Goal: Transaction & Acquisition: Purchase product/service

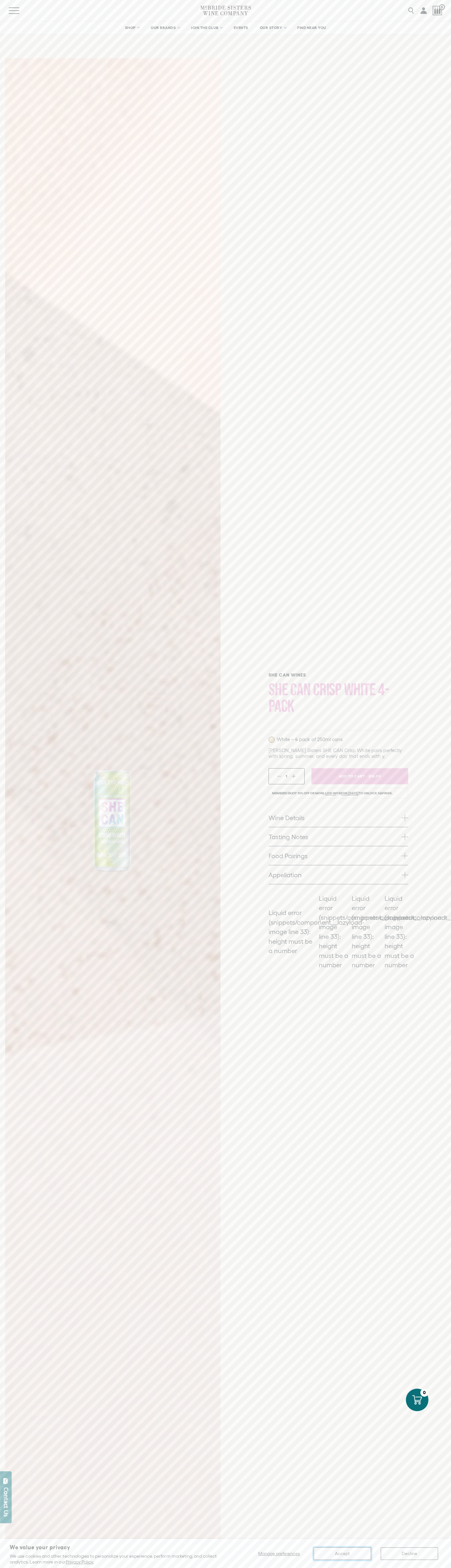
click at [342, 1554] on button "Accept" at bounding box center [342, 1554] width 57 height 12
click at [360, 776] on span "Add To Cart -" at bounding box center [352, 776] width 29 height 10
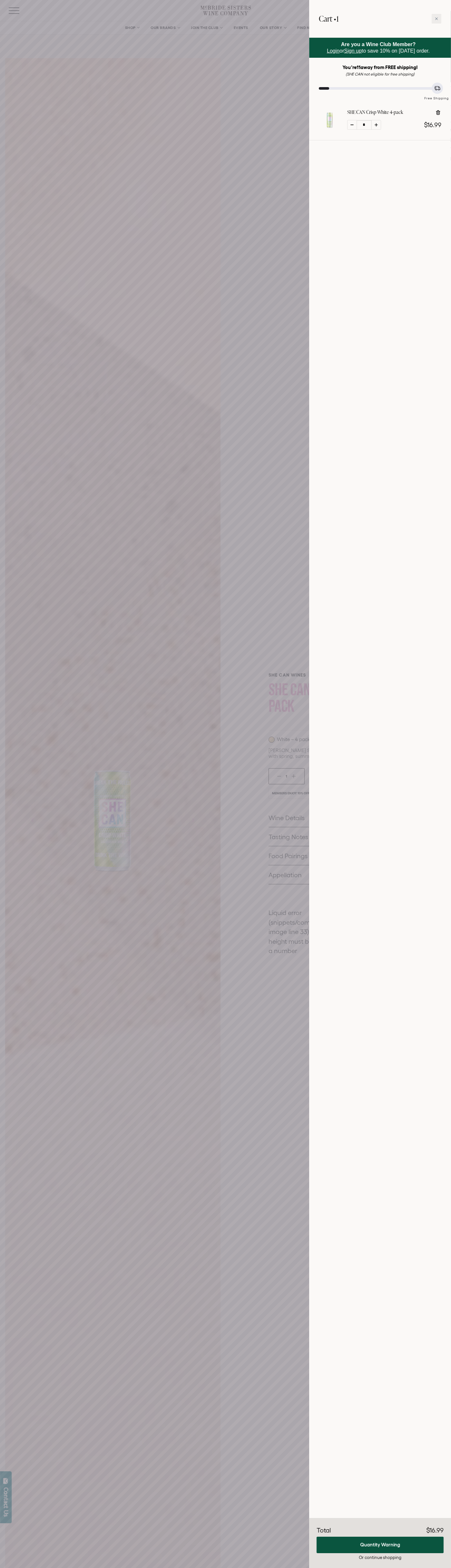
click at [437, 18] on icon at bounding box center [437, 18] width 3 height 3
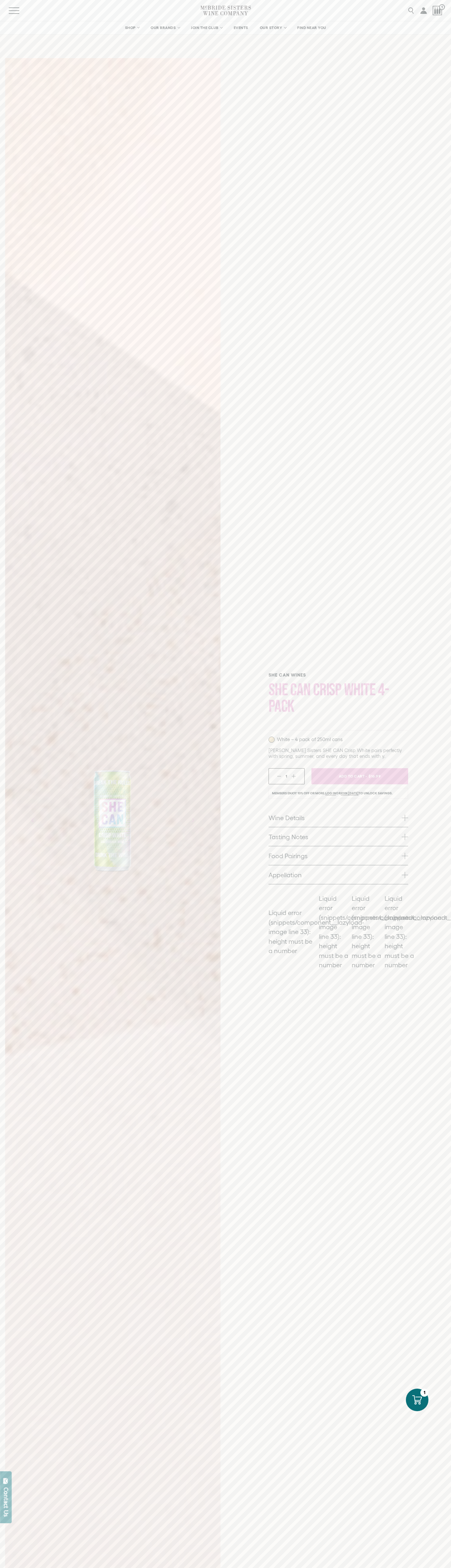
click at [418, 1400] on icon at bounding box center [418, 1400] width 10 height 10
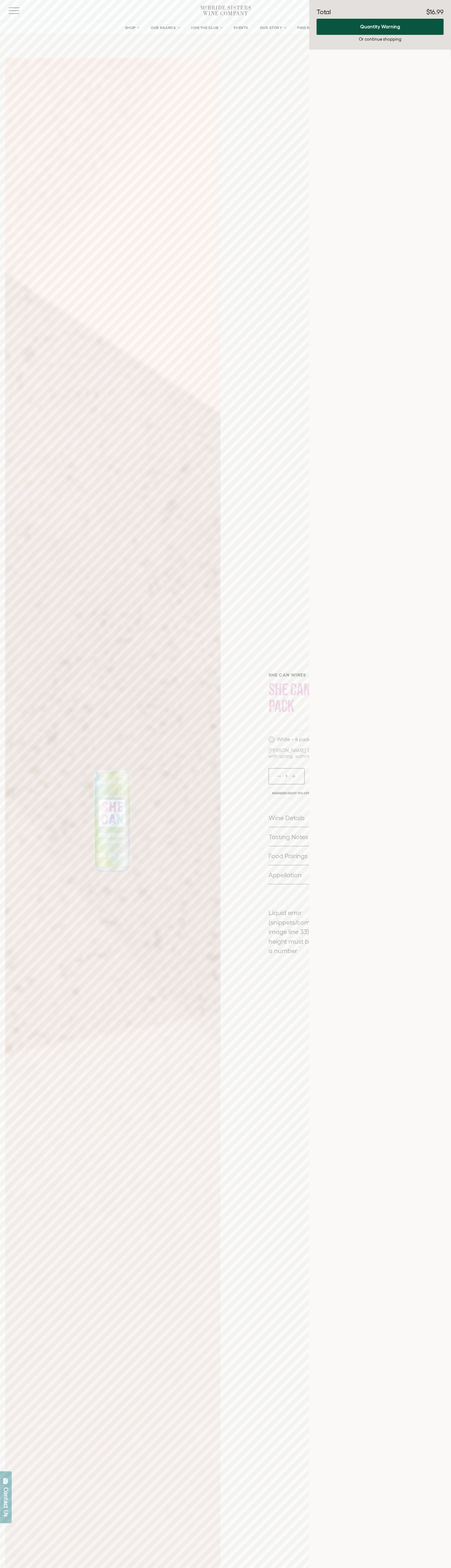
click at [193, 820] on icon "Next" at bounding box center [193, 820] width 10 height 10
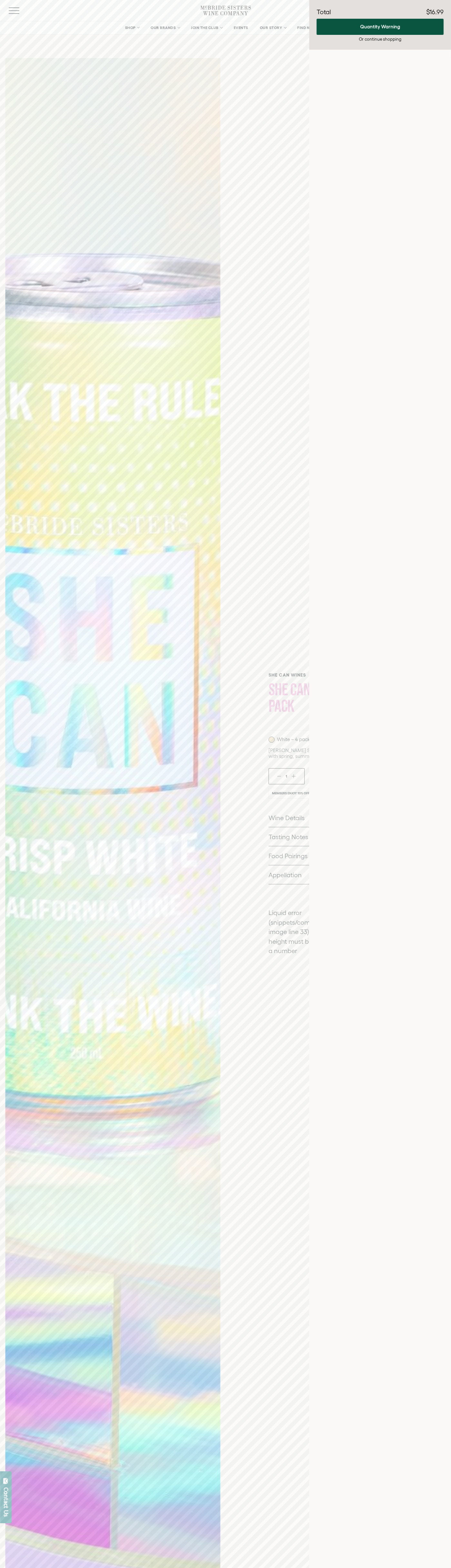
click at [193, 820] on icon "Next" at bounding box center [193, 820] width 10 height 10
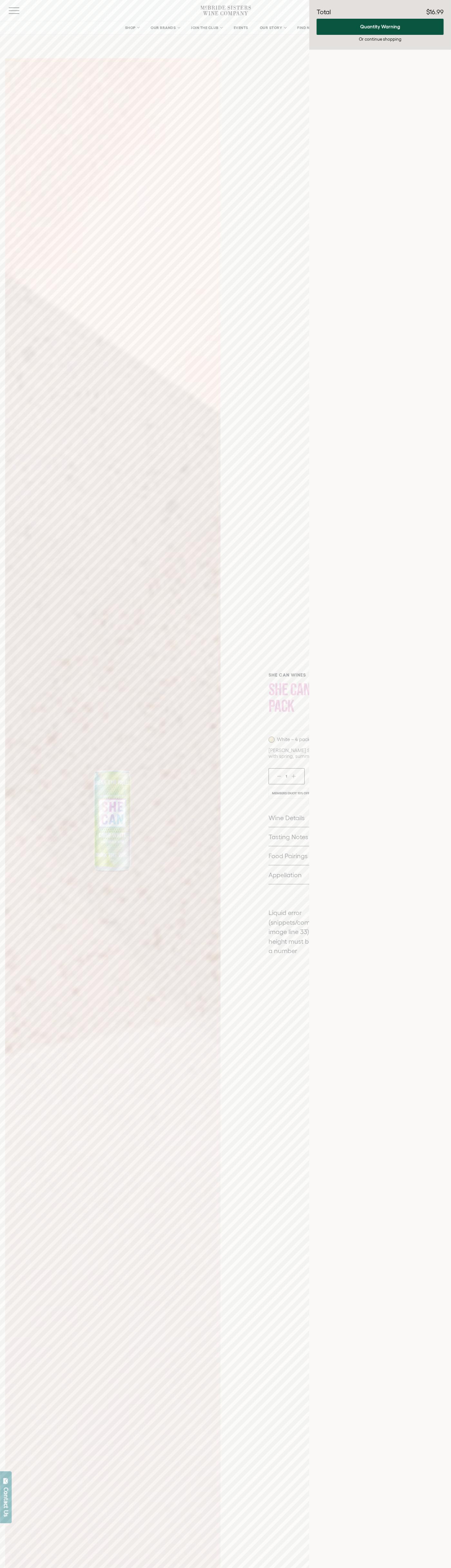
click at [193, 820] on icon "Next" at bounding box center [193, 820] width 10 height 10
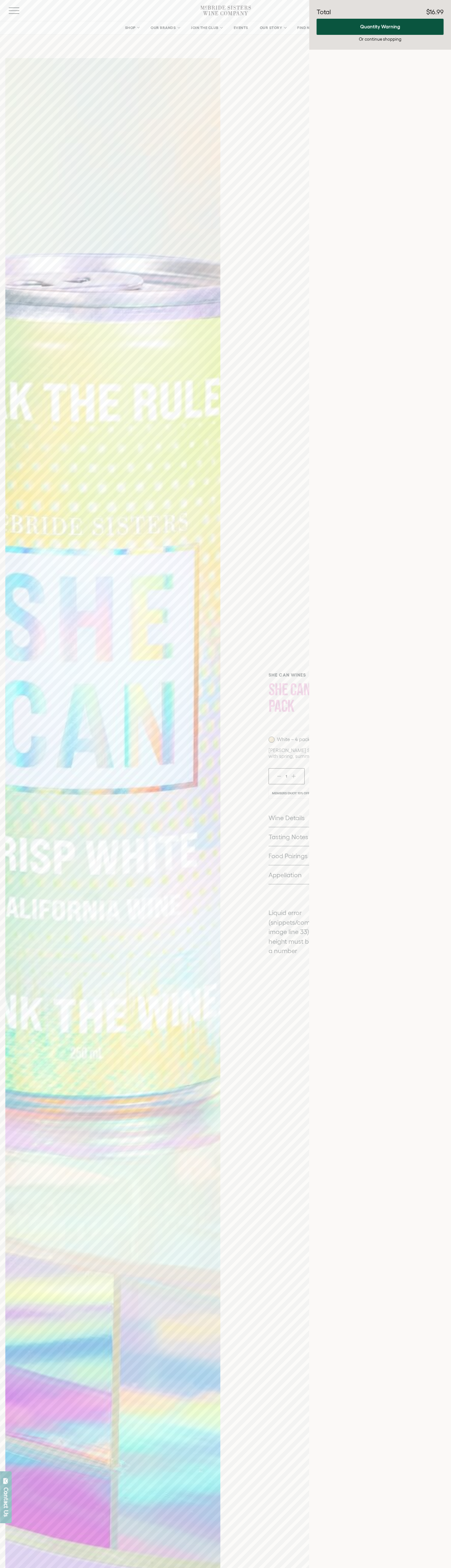
click at [193, 820] on icon "Next" at bounding box center [193, 820] width 10 height 10
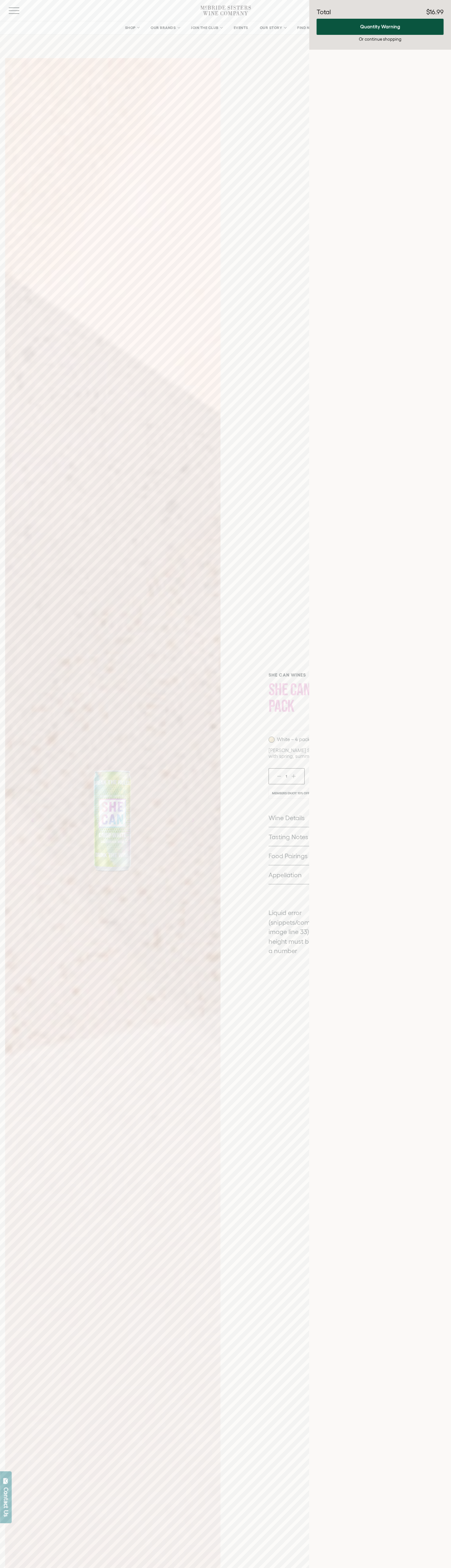
click at [193, 820] on icon "Next" at bounding box center [193, 820] width 10 height 10
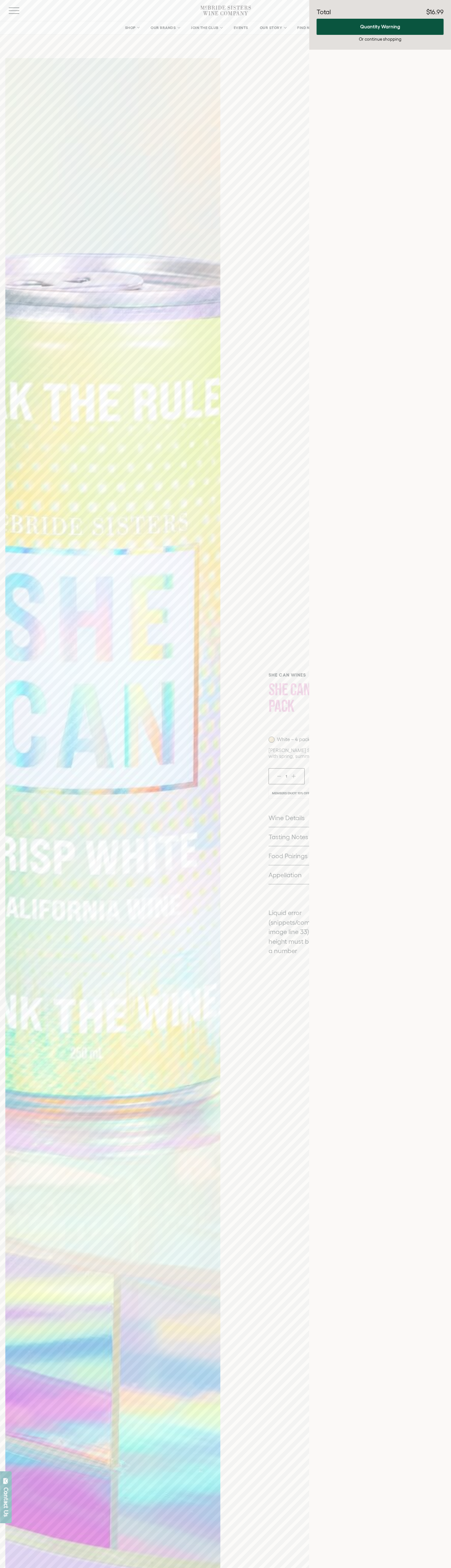
click at [193, 820] on icon "Next" at bounding box center [193, 820] width 10 height 10
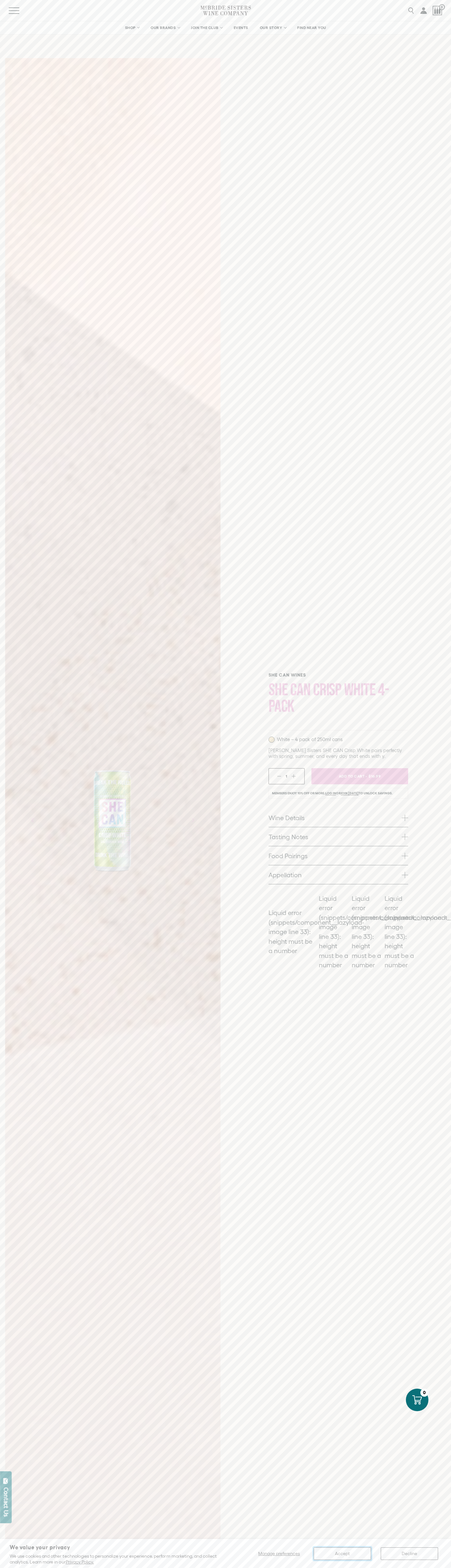
click at [342, 1554] on button "Accept" at bounding box center [342, 1554] width 57 height 12
click at [338, 793] on li "Members enjoy 10% off or more. Log in or join today to unlock savings." at bounding box center [338, 794] width 139 height 11
click at [338, 856] on link "Food Pairings" at bounding box center [338, 855] width 139 height 18
click at [367, 943] on li "Liquid error (snippets/component__lazyload-image line 33): height must be a num…" at bounding box center [366, 943] width 29 height 76
click at [418, 1400] on icon at bounding box center [418, 1400] width 10 height 10
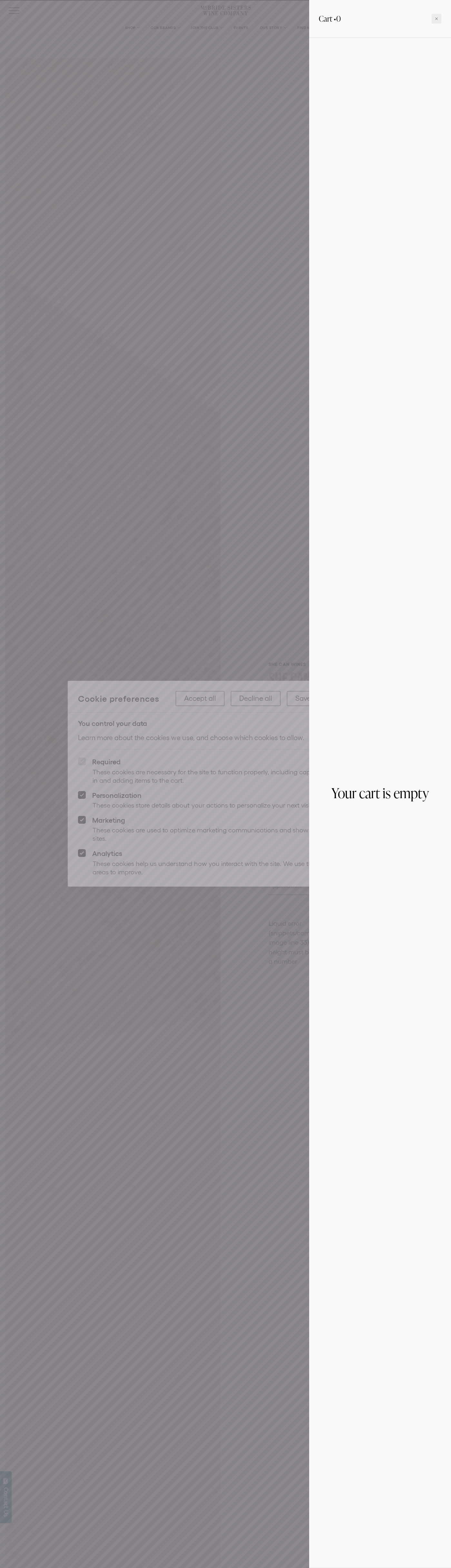
click at [437, 18] on icon at bounding box center [437, 18] width 3 height 3
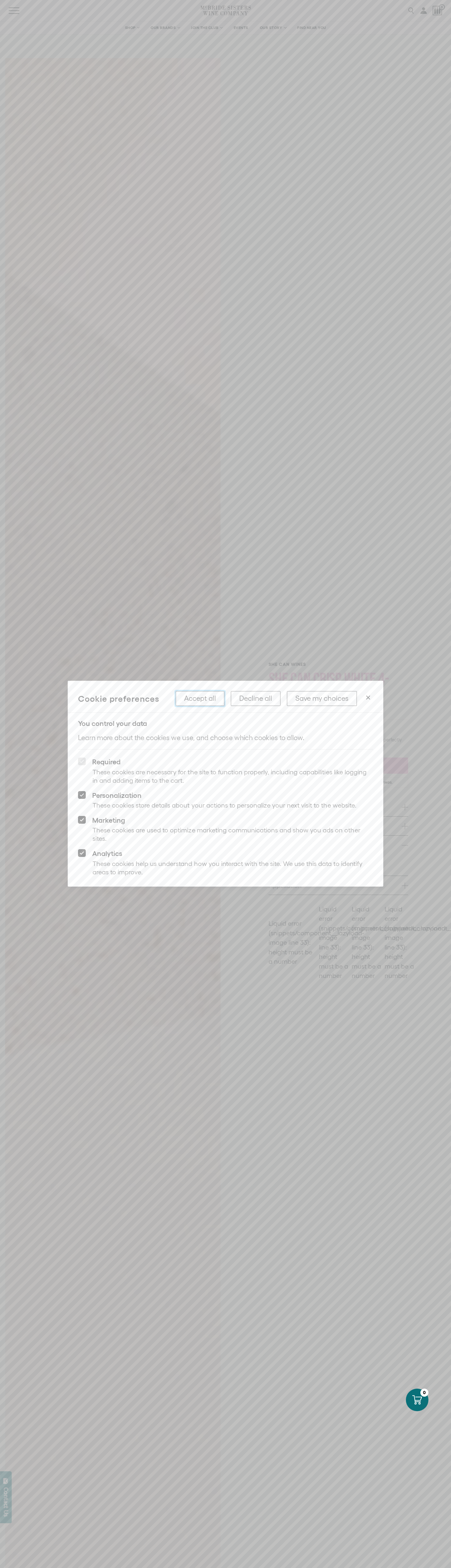
click at [200, 699] on button "Accept all" at bounding box center [200, 699] width 49 height 15
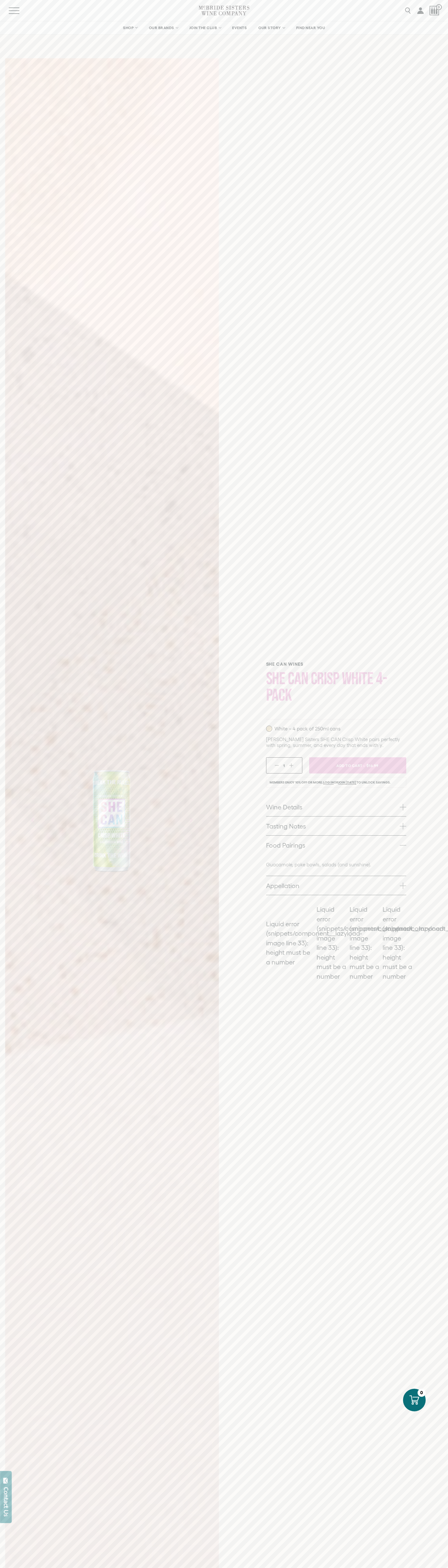
click at [414, 1400] on icon at bounding box center [414, 1400] width 10 height 10
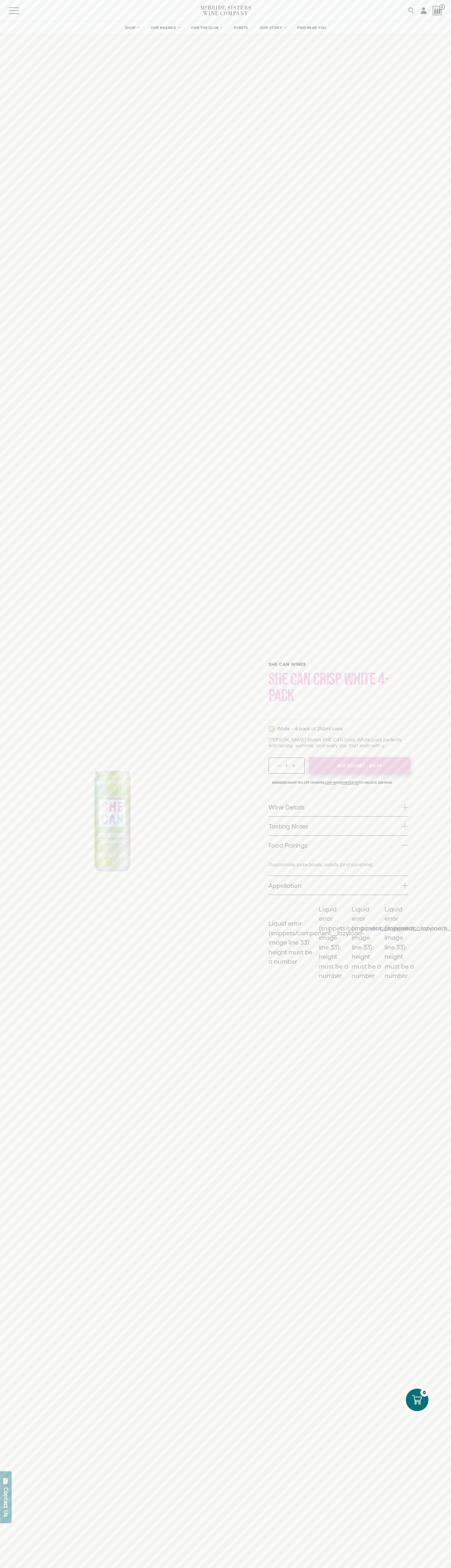
click at [360, 766] on span "Add To Cart -" at bounding box center [352, 766] width 29 height 10
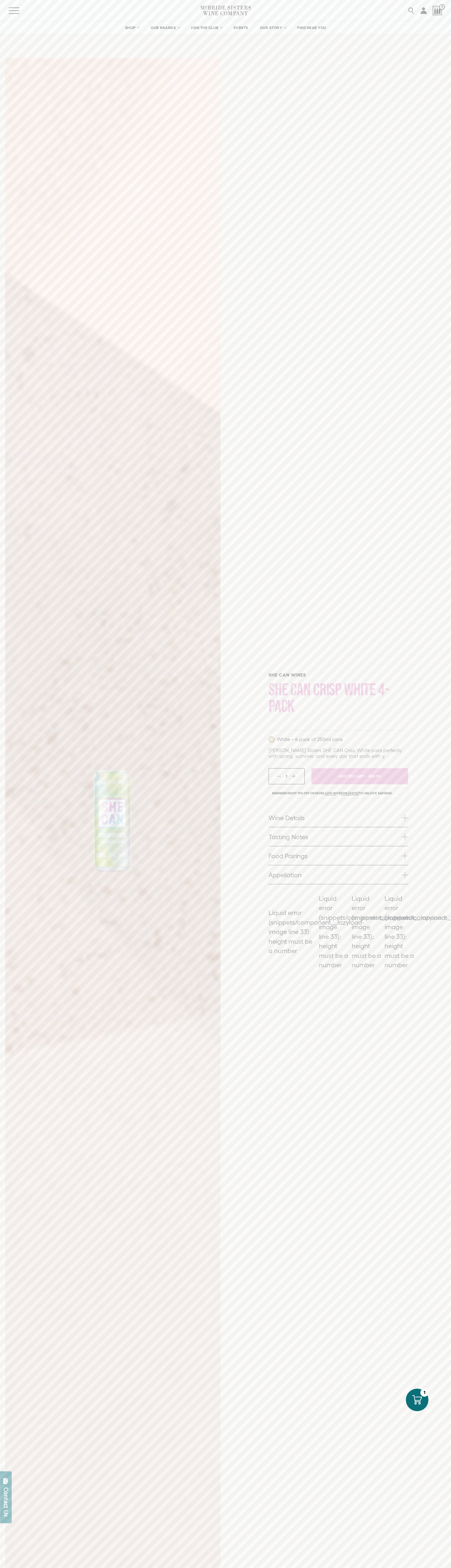
click at [83, 23] on nav "SHOP Sets Reds Whites Rosé Sparkling All Wines OUR BRANDS McBride Sisters Colle…" at bounding box center [226, 27] width 451 height 13
click at [435, 1284] on div "SHE CAN Wines SHE CAN Crisp White 4-pack White – 4 pack of 250ml cans 1" at bounding box center [338, 820] width 226 height 1535
click at [298, 1568] on html "Skip to content Close SHOP Sets Reds Whites Rosé Sparkling" at bounding box center [226, 1514] width 451 height 3028
click at [4, 630] on div at bounding box center [113, 820] width 226 height 1535
click at [193, 820] on icon "Next" at bounding box center [193, 820] width 10 height 10
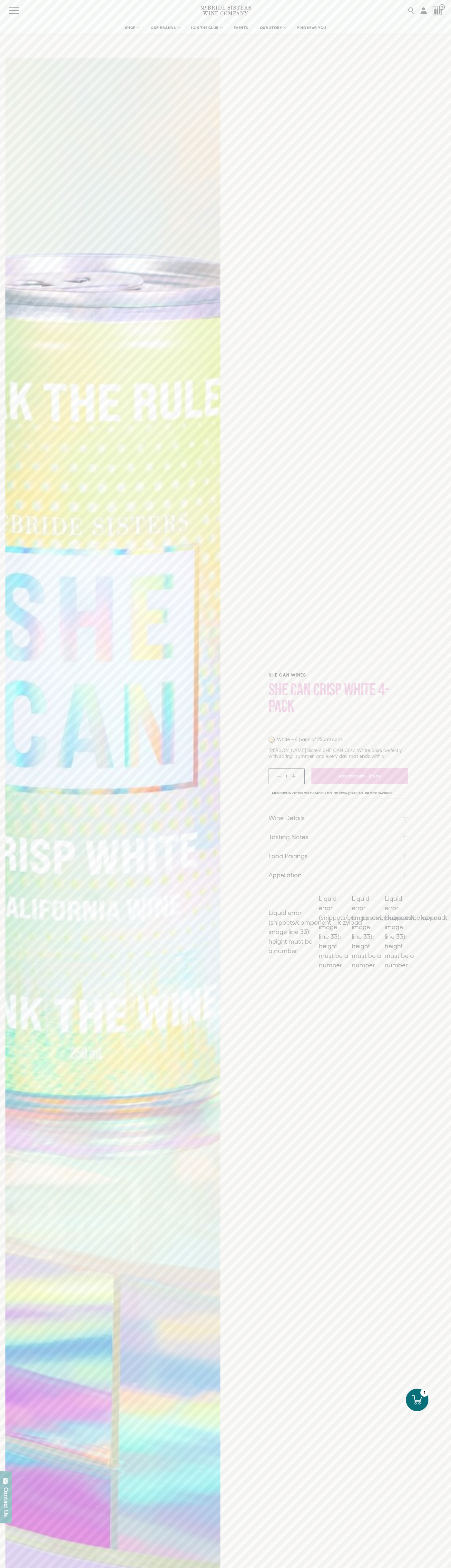
click at [193, 820] on icon "Next" at bounding box center [193, 820] width 10 height 10
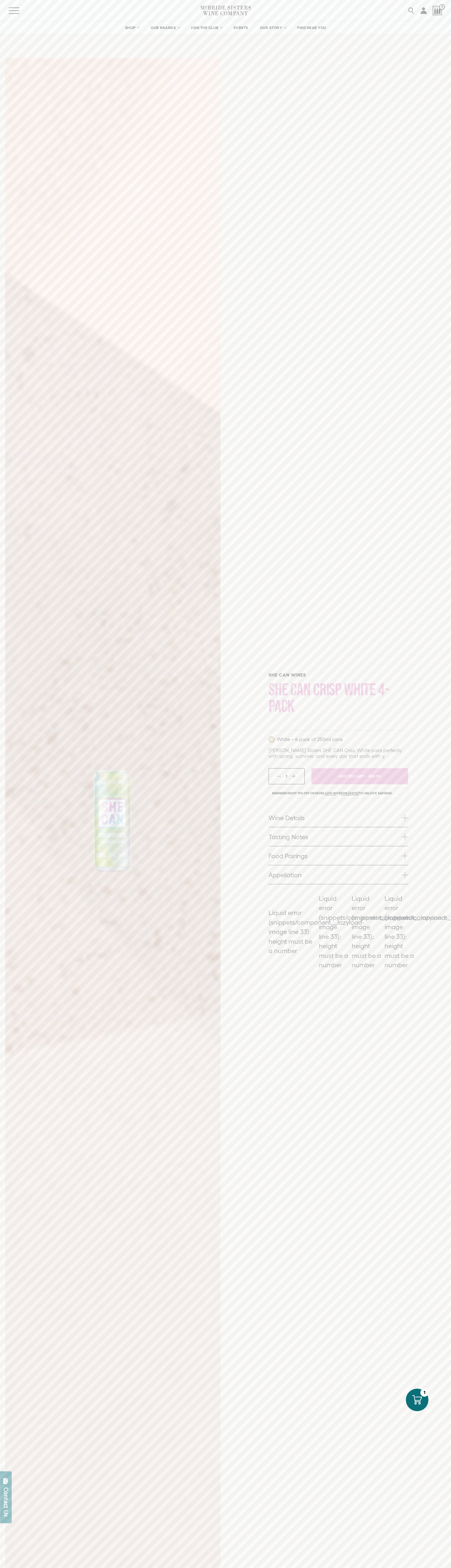
click at [193, 820] on icon "Next" at bounding box center [193, 820] width 10 height 10
click at [316, 27] on span "FIND NEAR YOU" at bounding box center [312, 27] width 29 height 5
click at [430, 1325] on div "SHE CAN Wines SHE CAN Crisp White 4-pack White – 4 pack of 250ml cans 1" at bounding box center [338, 820] width 226 height 1535
click at [335, 1568] on html "Skip to content Close SHOP Sets Reds Whites Rosé Sparkling" at bounding box center [226, 1514] width 451 height 3028
click at [24, 178] on div at bounding box center [113, 820] width 215 height 1524
